Goal: Find specific page/section: Find specific page/section

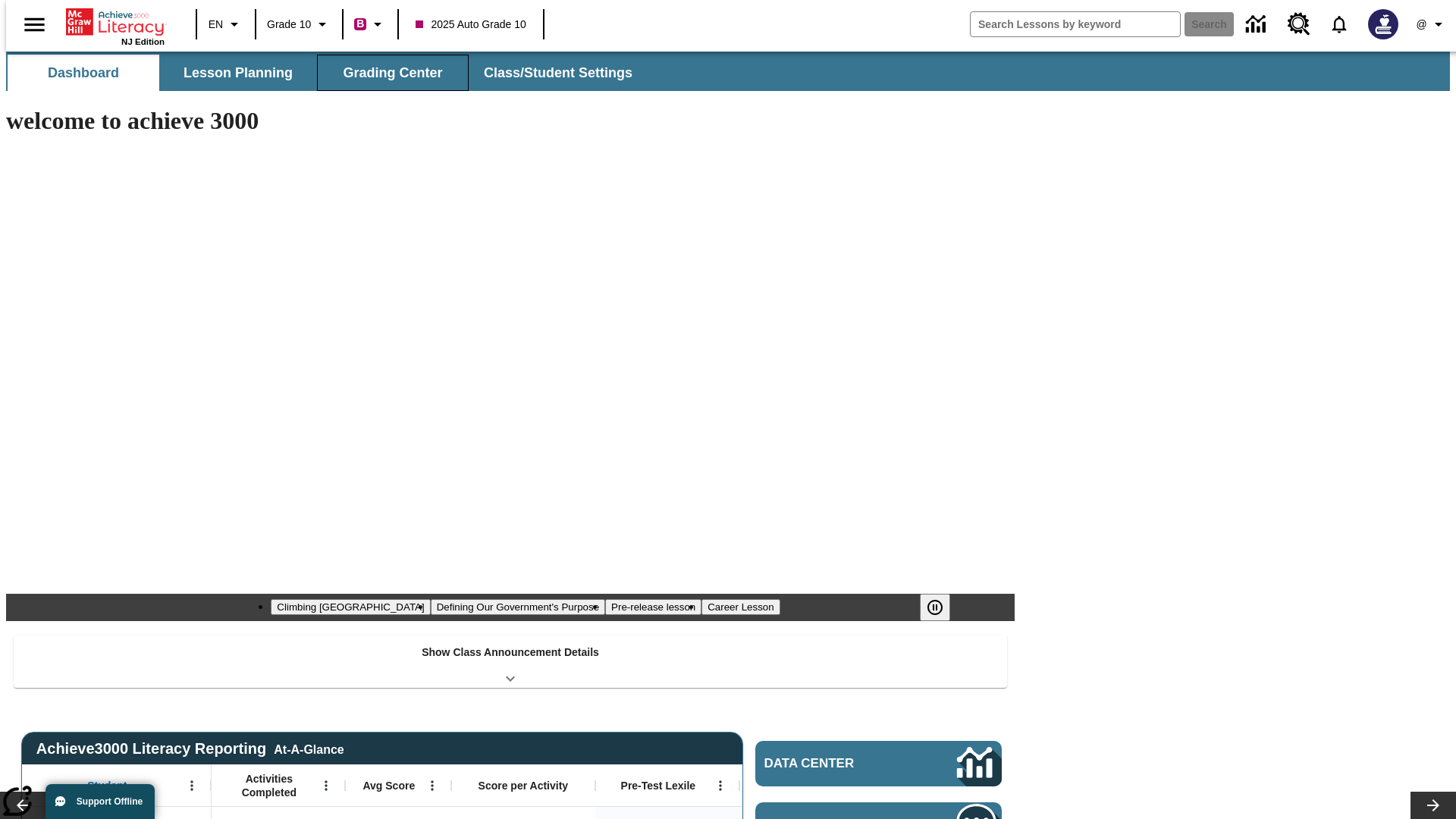
click at [387, 73] on button "Grading Center" at bounding box center [393, 73] width 152 height 36
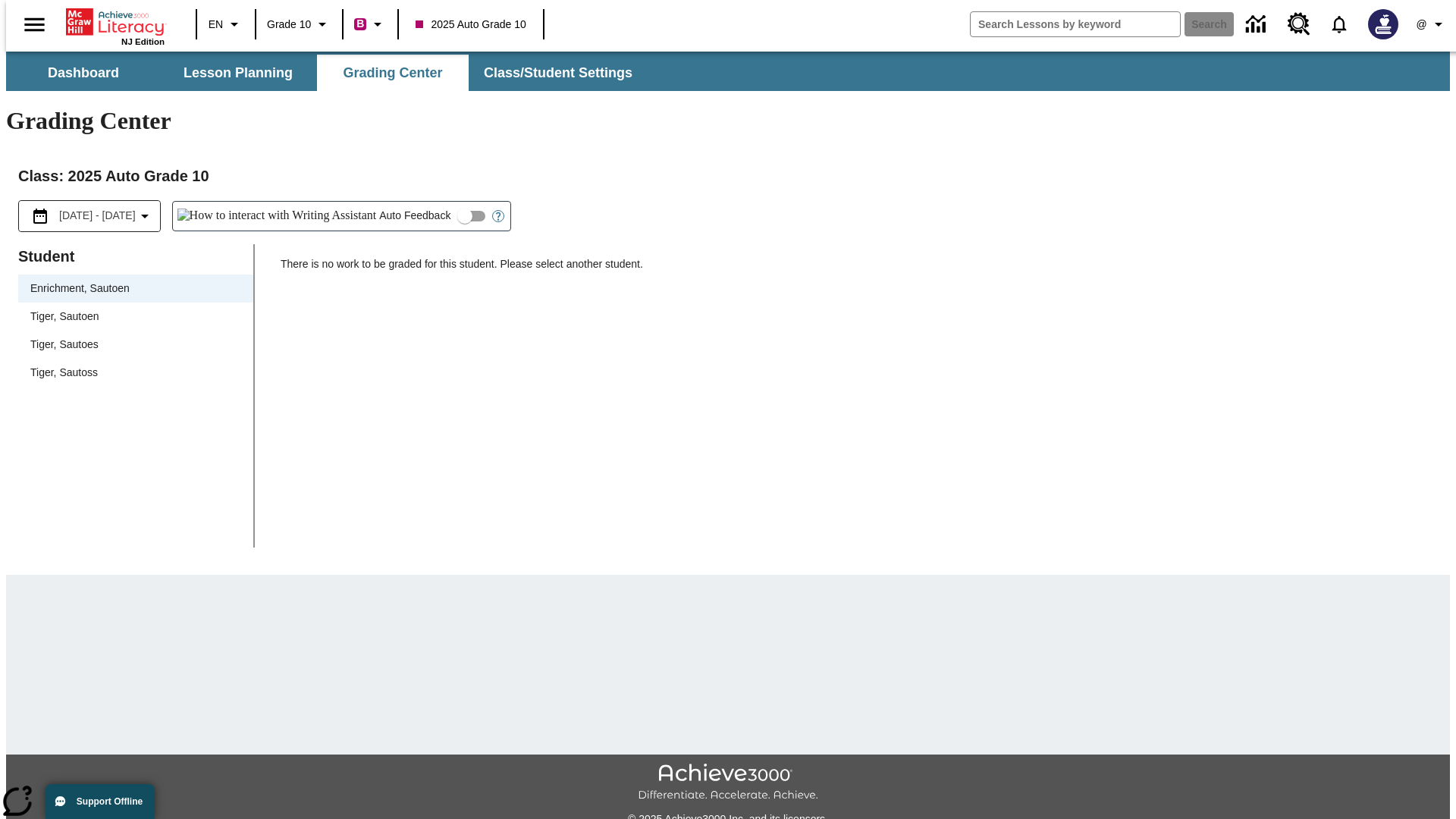
click at [131, 309] on span "Tiger, Sautoen" at bounding box center [136, 317] width 211 height 16
click at [422, 202] on input "Auto Feedback" at bounding box center [465, 216] width 86 height 29
checkbox input "true"
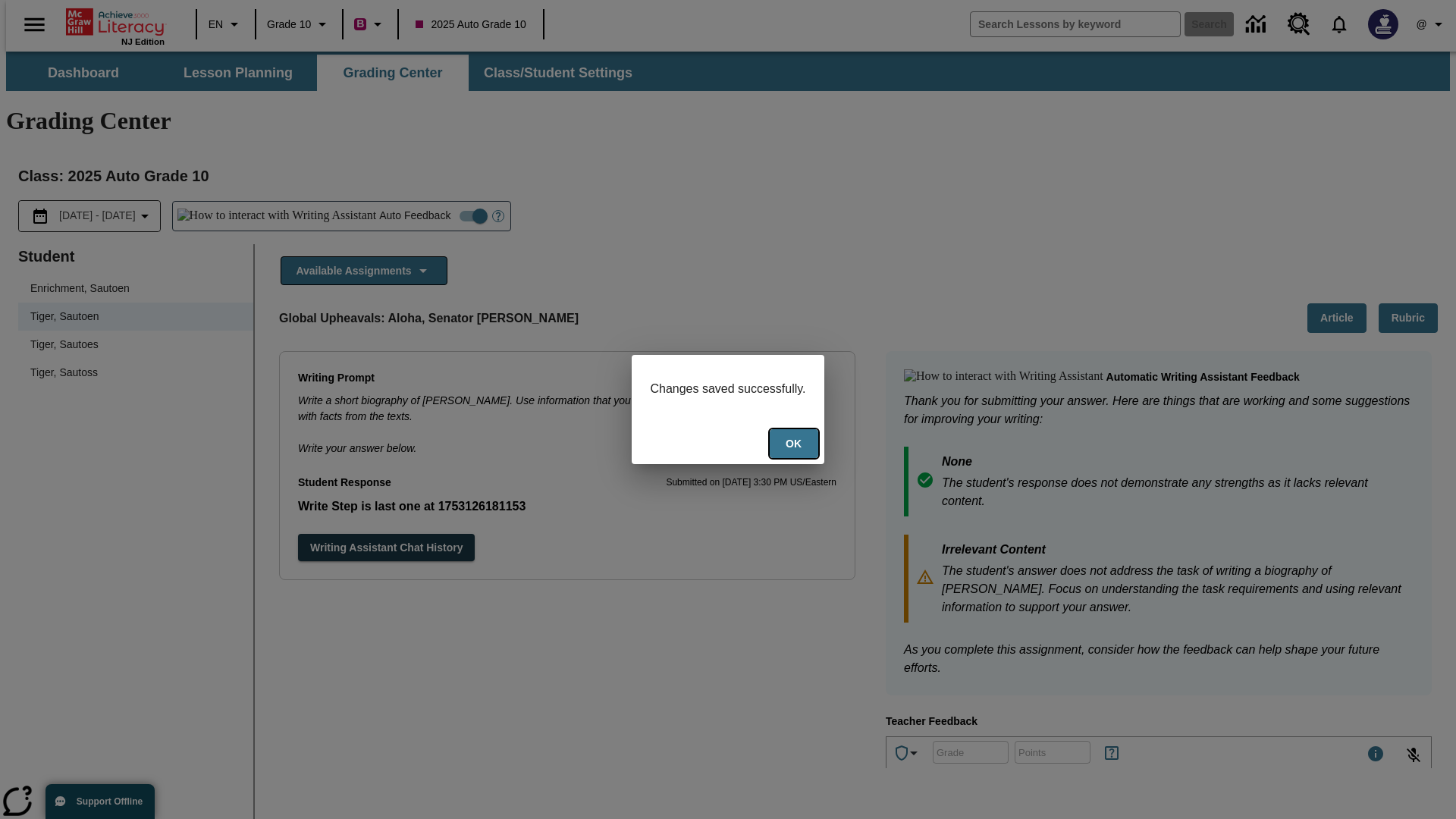
click at [796, 445] on button "Ok" at bounding box center [794, 444] width 48 height 30
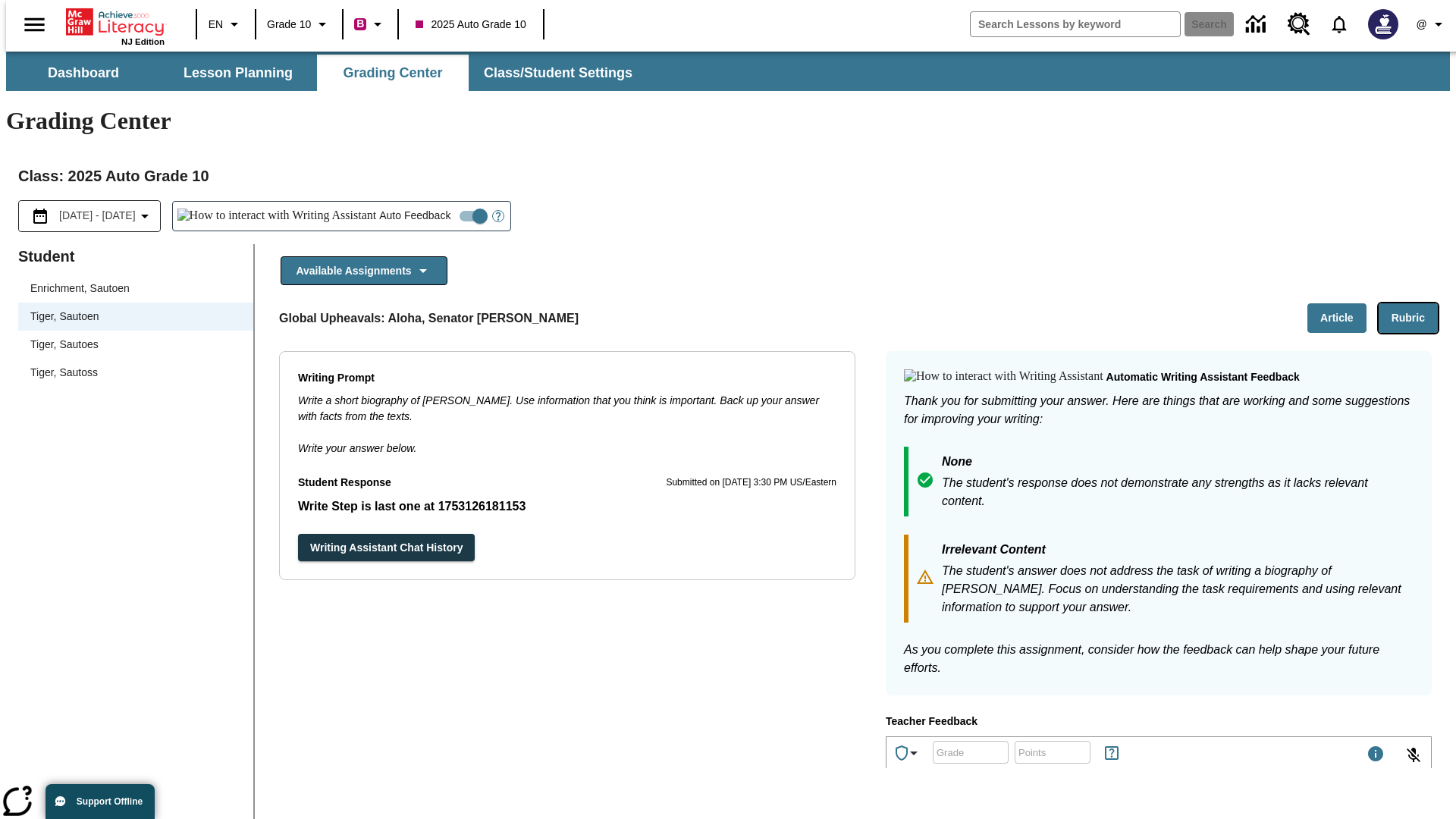
click at [1415, 303] on button "Rubric" at bounding box center [1408, 318] width 59 height 30
click at [1343, 303] on button "Article" at bounding box center [1337, 318] width 59 height 30
click at [225, 24] on icon "Language: EN, Select a language" at bounding box center [234, 24] width 19 height 19
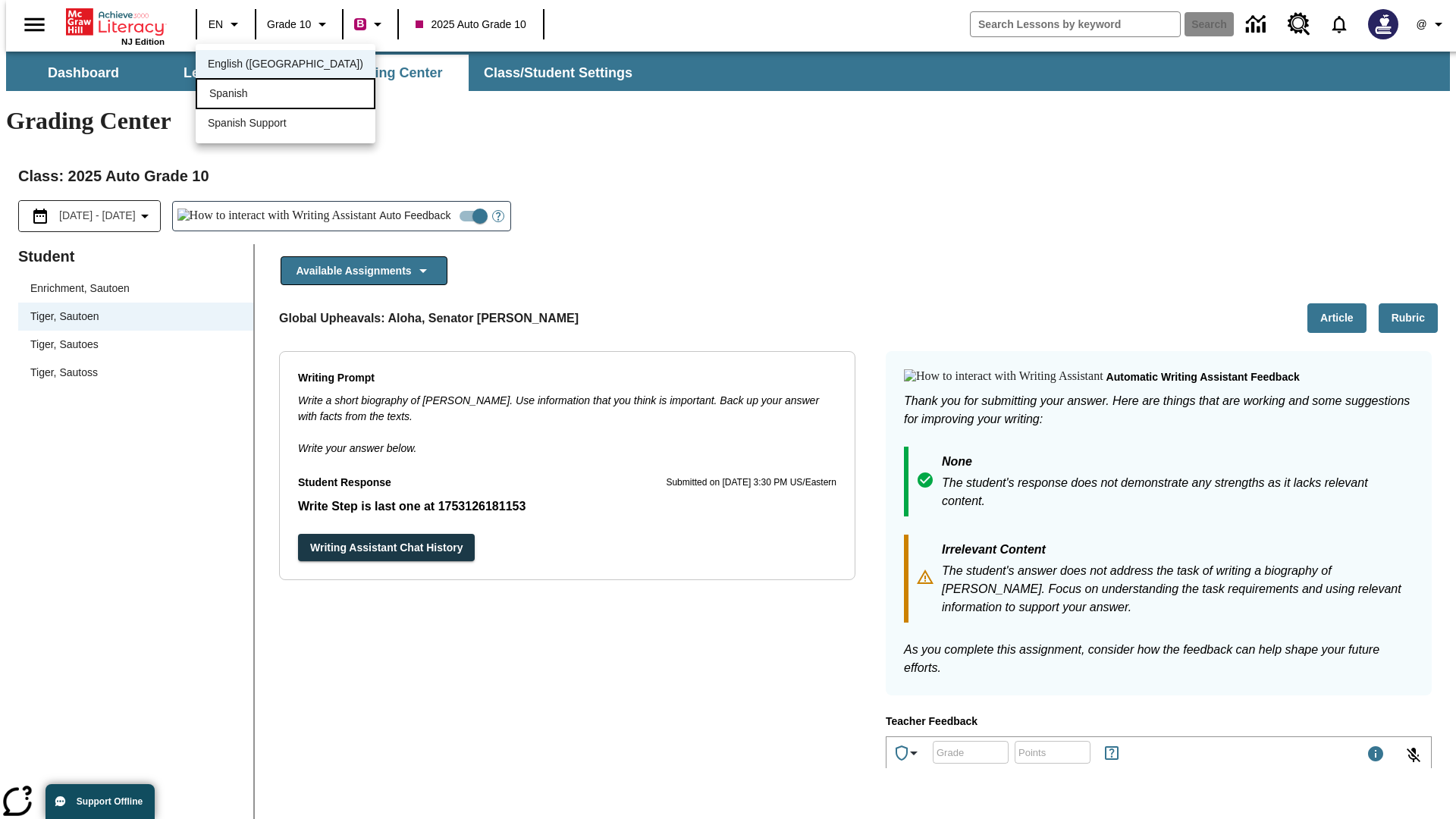
click at [253, 94] on div "Spanish" at bounding box center [285, 94] width 180 height 31
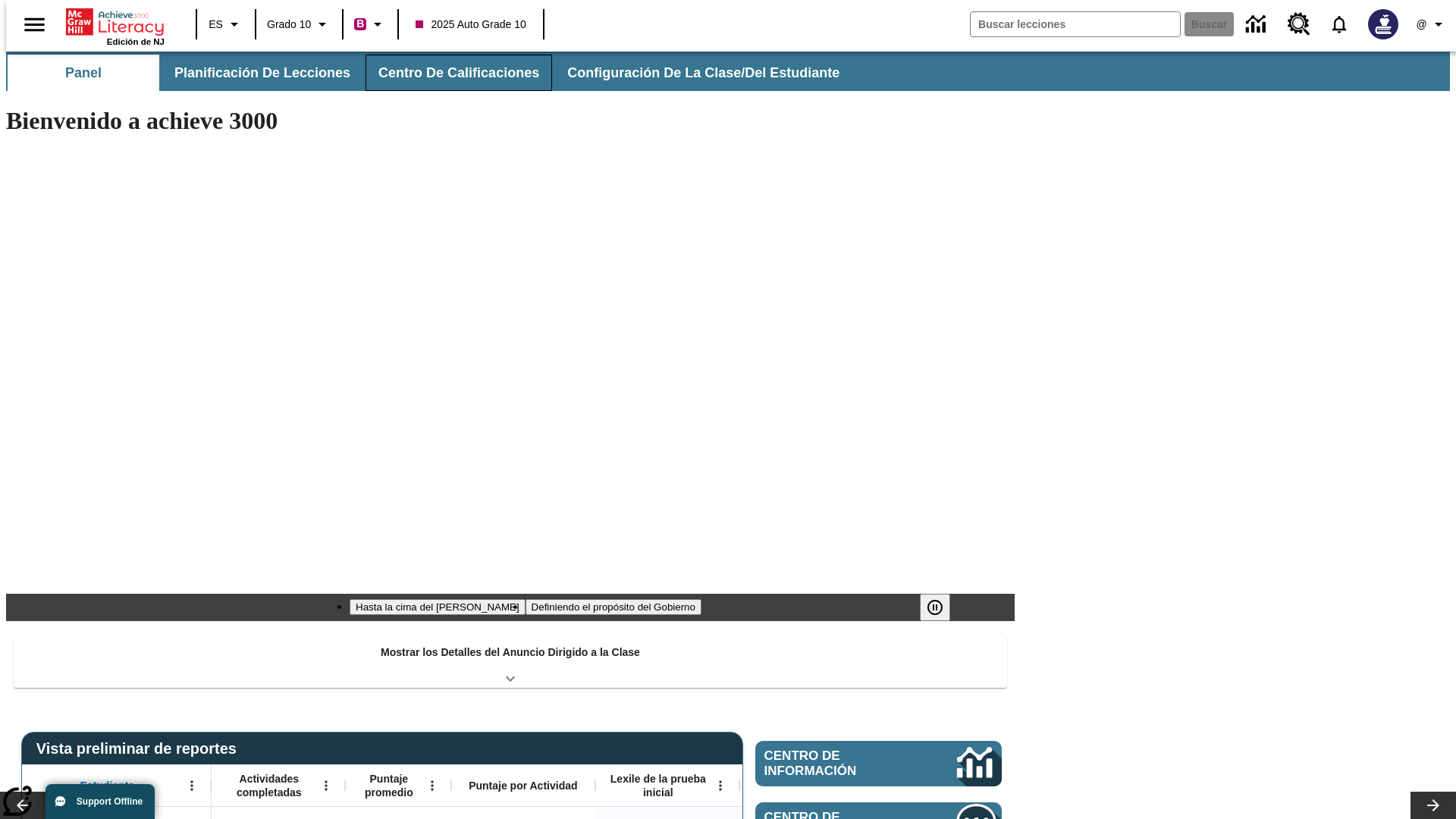
click at [446, 73] on button "Centro de calificaciones" at bounding box center [458, 73] width 186 height 36
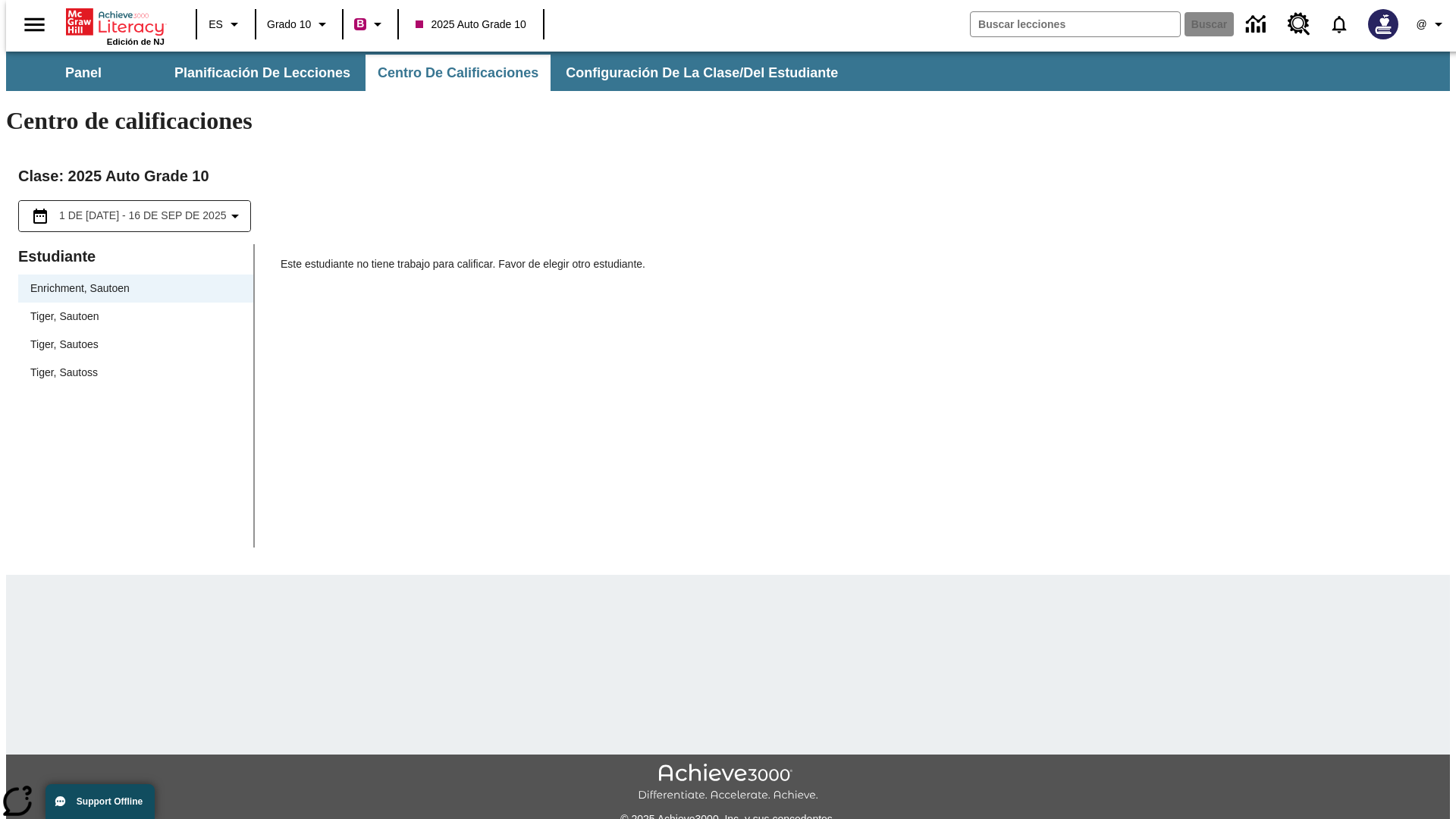
click at [131, 309] on span "Tiger, Sautoen" at bounding box center [136, 317] width 211 height 16
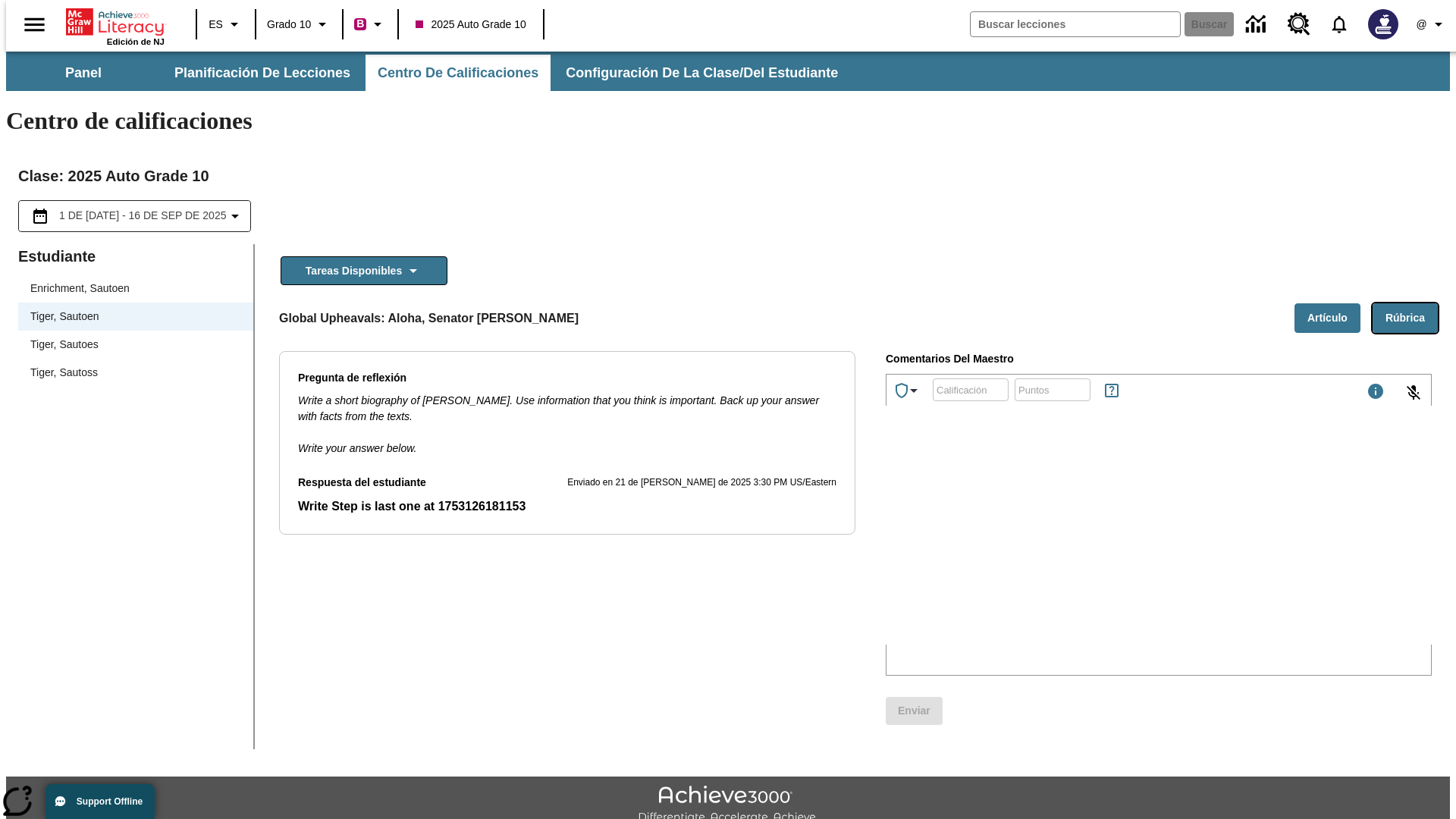
click at [1412, 303] on button "Rúbrica" at bounding box center [1405, 318] width 65 height 30
click at [1333, 303] on button "Artículo" at bounding box center [1328, 318] width 66 height 30
